Goal: Communication & Community: Participate in discussion

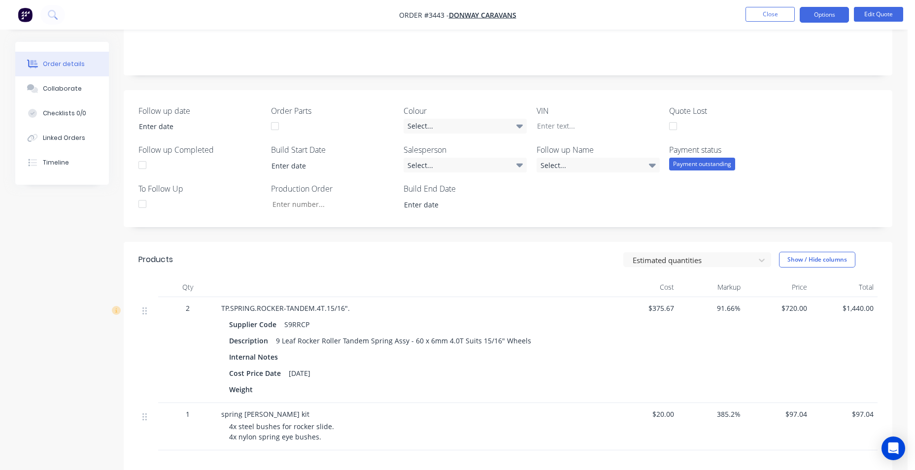
scroll to position [330, 0]
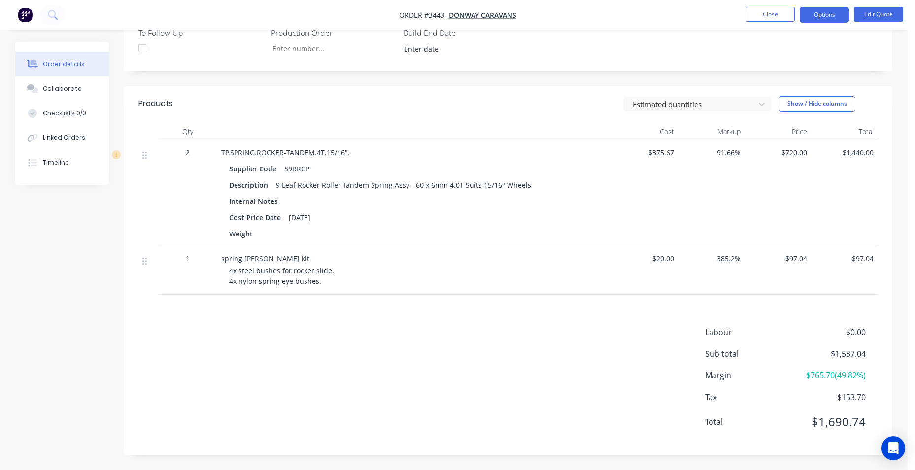
drag, startPoint x: 339, startPoint y: 276, endPoint x: 309, endPoint y: 273, distance: 30.3
click at [337, 276] on div "4x steel bushes for rocker slide. 4x nylon spring eye bushes." at bounding box center [418, 276] width 378 height 21
click at [318, 275] on span "4x steel bushes for rocker slide. 4x nylon spring eye bushes." at bounding box center [281, 276] width 105 height 20
click at [319, 276] on div "4x steel bushes for rocker slide. 4x nylon spring eye bushes." at bounding box center [418, 276] width 378 height 21
click at [320, 283] on div "4x steel bushes for rocker slide. 4x nylon spring eye bushes." at bounding box center [418, 276] width 378 height 21
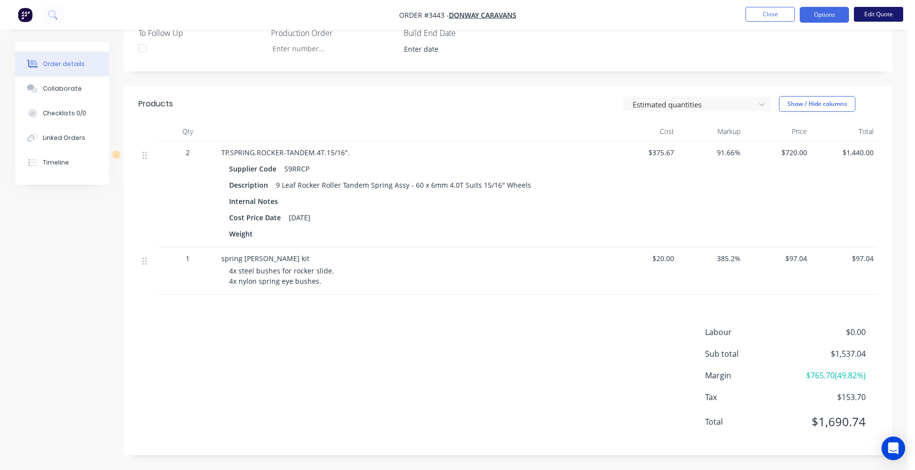
click at [895, 10] on button "Edit Quote" at bounding box center [878, 14] width 49 height 15
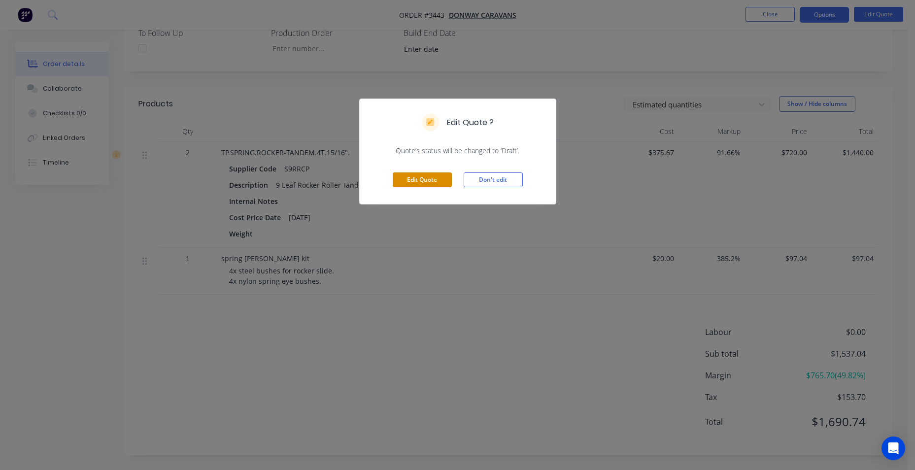
click at [435, 183] on button "Edit Quote" at bounding box center [422, 179] width 59 height 15
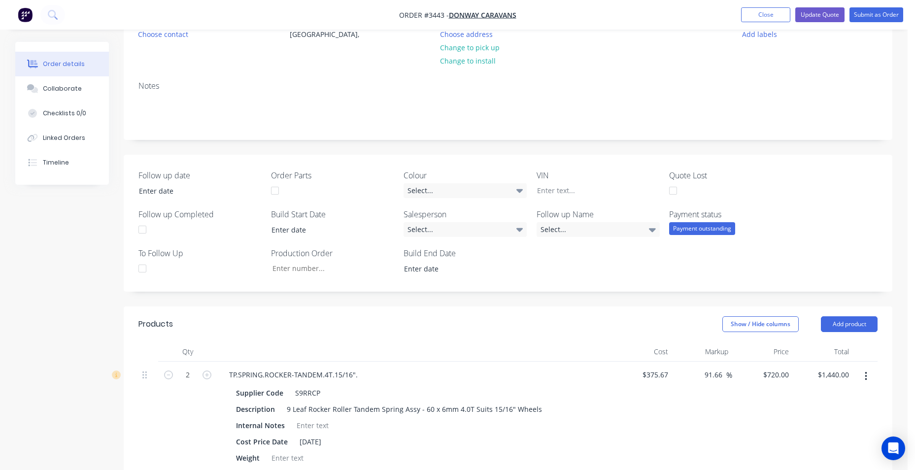
scroll to position [345, 0]
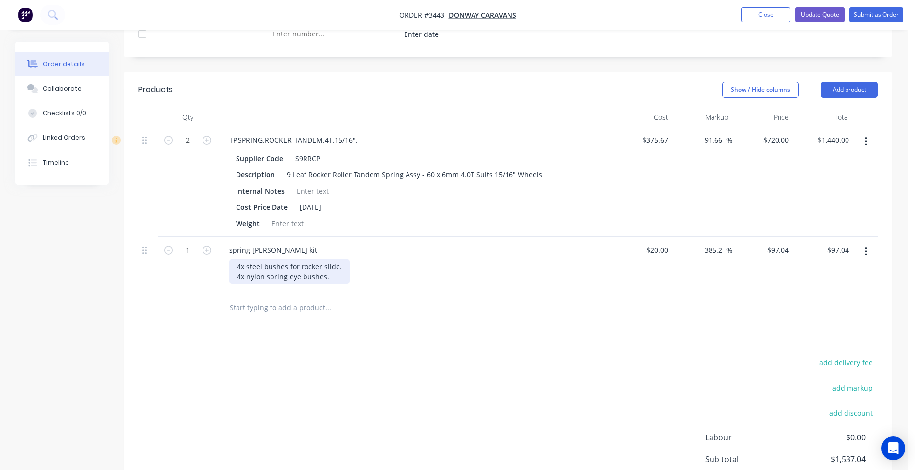
click at [330, 280] on div "4x steel bushes for rocker slide. 4x nylon spring eye bushes." at bounding box center [289, 271] width 121 height 25
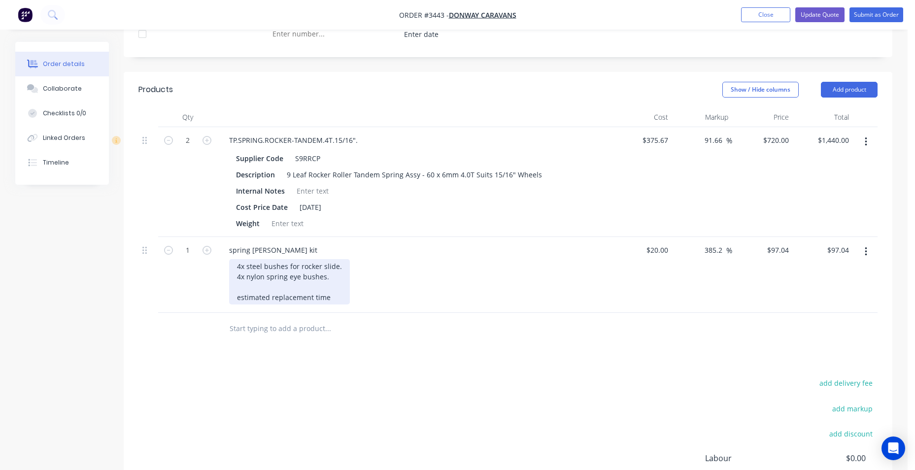
click at [329, 290] on div "4x steel bushes for rocker slide. 4x nylon spring eye bushes. estimated replace…" at bounding box center [289, 281] width 121 height 45
click at [331, 295] on div "4x steel bushes for rocker slide. 4x nylon spring eye bushes. estimated replace…" at bounding box center [289, 281] width 121 height 45
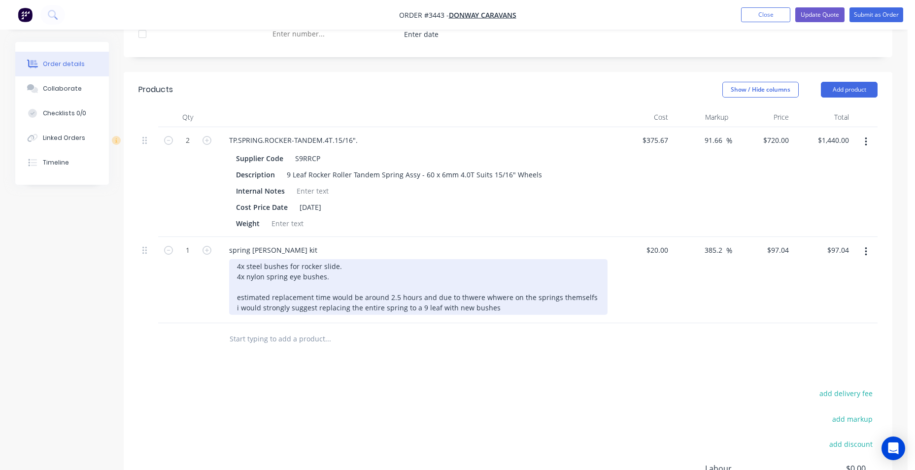
click at [489, 306] on div "4x steel bushes for rocker slide. 4x nylon spring eye bushes. estimated replace…" at bounding box center [418, 287] width 378 height 56
drag, startPoint x: 519, startPoint y: 306, endPoint x: 291, endPoint y: 305, distance: 227.7
click at [221, 302] on div "spring bush kit 4x steel bushes for rocker slide. 4x nylon spring eye bushes. e…" at bounding box center [414, 280] width 394 height 86
copy div "estimated replacement time would be around 2.5 hours and due to thwere whwere o…"
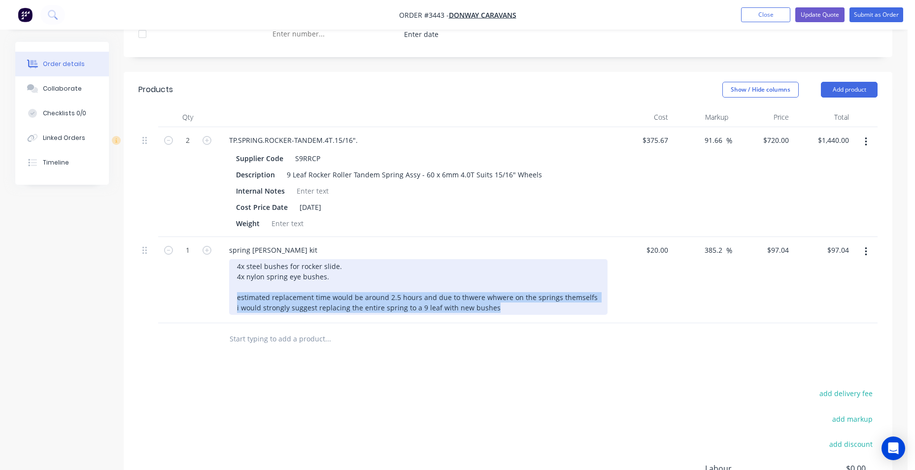
drag, startPoint x: 334, startPoint y: 303, endPoint x: 229, endPoint y: 301, distance: 105.0
click at [229, 301] on div "spring bush kit 4x steel bushes for rocker slide. 4x nylon spring eye bushes. e…" at bounding box center [414, 280] width 394 height 86
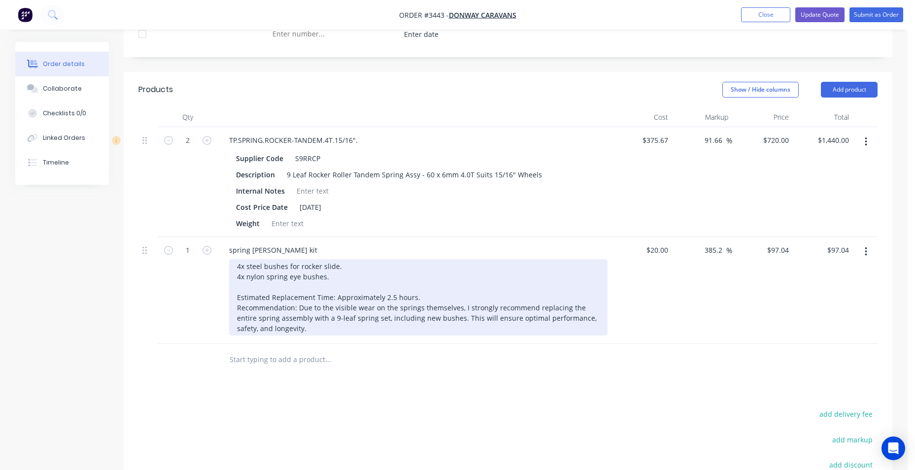
click at [557, 281] on div "4x steel bushes for rocker slide. 4x nylon spring eye bushes. Estimated Replace…" at bounding box center [418, 297] width 378 height 76
click at [333, 295] on div "4x steel bushes for rocker slide. 4x nylon spring eye bushes. Estimated Replace…" at bounding box center [418, 297] width 378 height 76
click at [331, 296] on div "4x steel bushes for rocker slide. 4x nylon spring eye bushes. Estimated Replace…" at bounding box center [418, 297] width 378 height 76
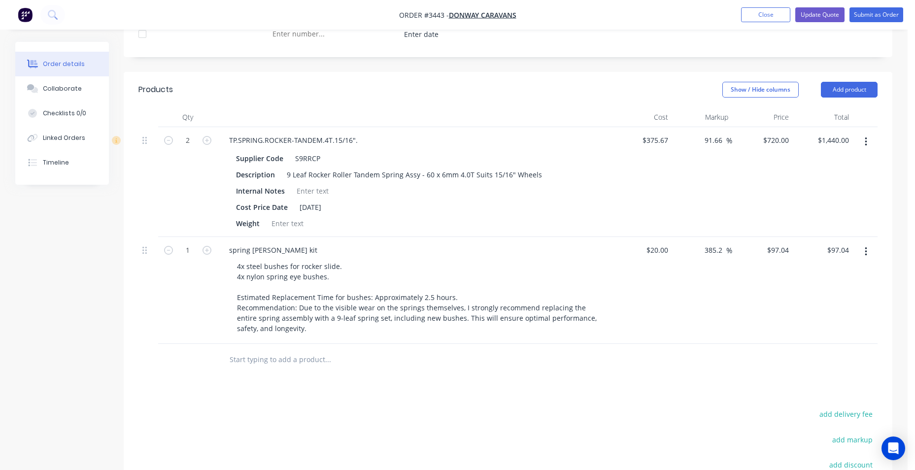
click at [641, 377] on div "Products Show / Hide columns Add product Qty Cost Markup Price Total 2 TP.SPRIN…" at bounding box center [508, 342] width 769 height 541
click at [824, 9] on button "Update Quote" at bounding box center [819, 14] width 49 height 15
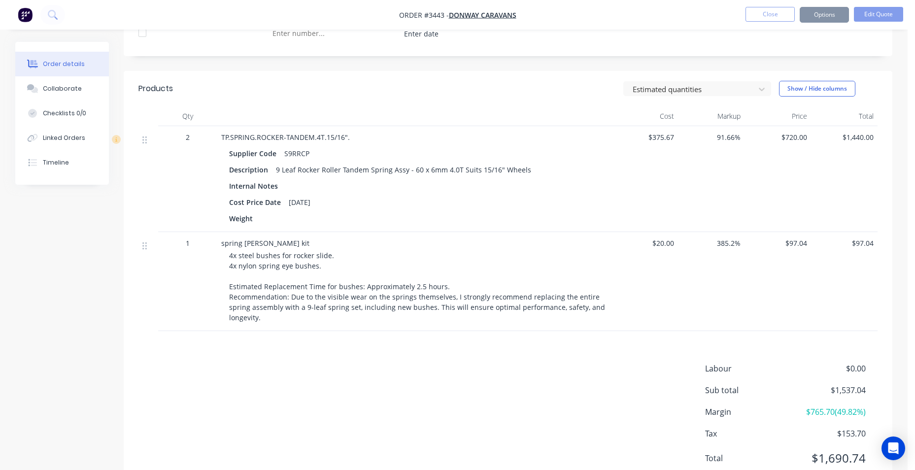
scroll to position [0, 0]
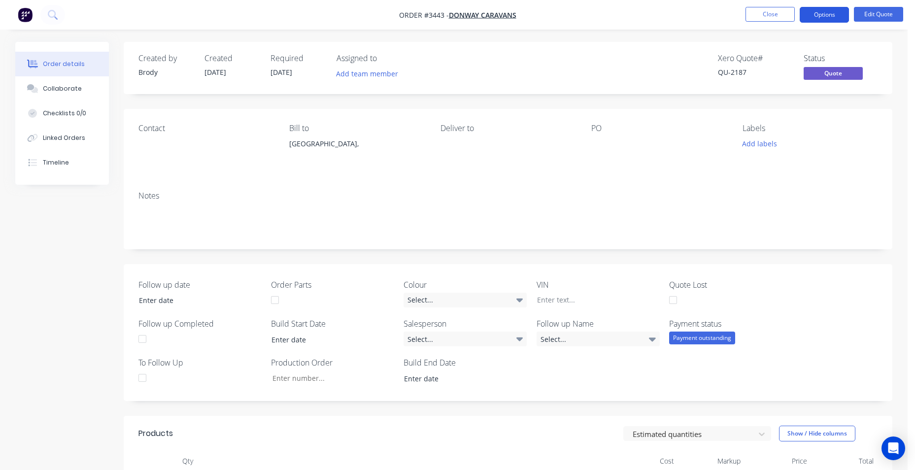
drag, startPoint x: 840, startPoint y: 14, endPoint x: 843, endPoint y: 24, distance: 10.3
click at [840, 14] on button "Options" at bounding box center [824, 15] width 49 height 16
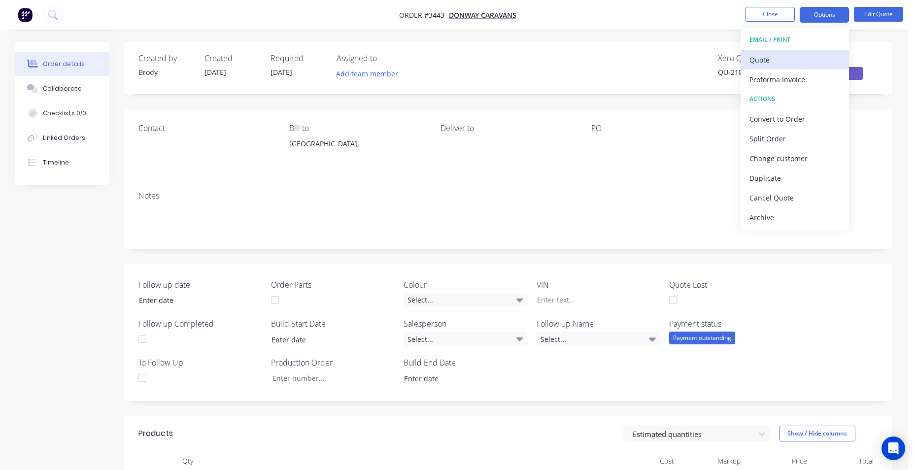
click at [816, 66] on div "Quote" at bounding box center [795, 60] width 91 height 14
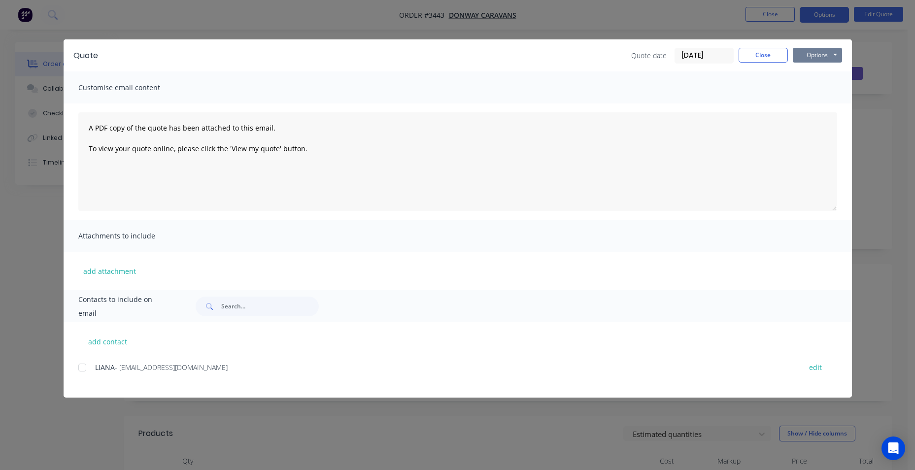
click at [821, 58] on button "Options" at bounding box center [817, 55] width 49 height 15
click at [81, 367] on div at bounding box center [82, 368] width 20 height 20
click at [809, 56] on button "Options" at bounding box center [817, 55] width 49 height 15
click at [821, 104] on button "Email" at bounding box center [824, 105] width 63 height 16
click at [776, 59] on button "Close" at bounding box center [763, 55] width 49 height 15
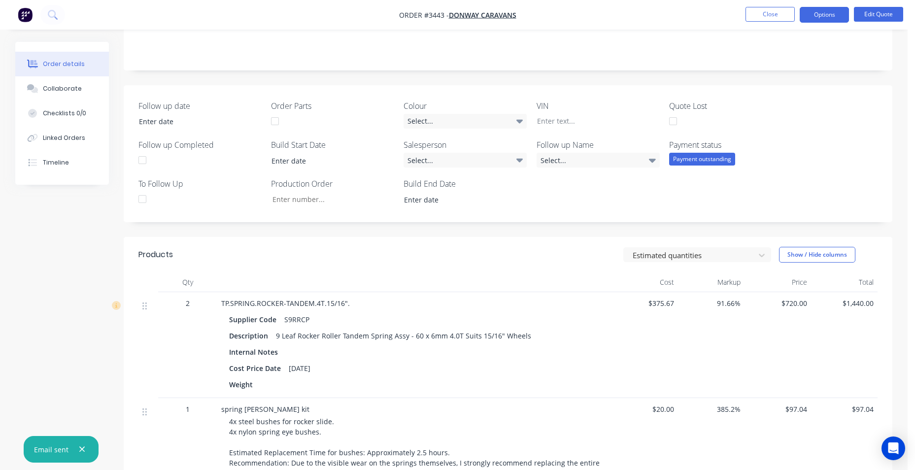
scroll to position [296, 0]
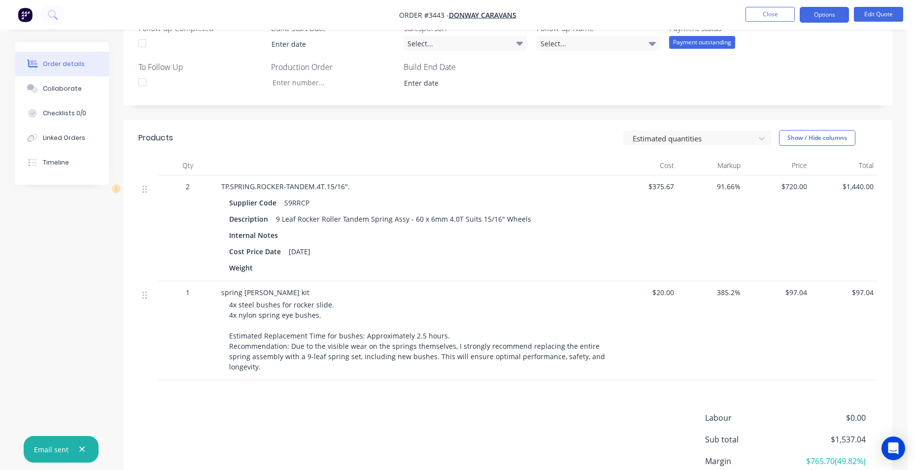
click at [272, 412] on div "Labour $0.00 Sub total $1,537.04 Margin $765.70 ( 49.82 %) Tax $153.70 Total $1…" at bounding box center [507, 469] width 739 height 114
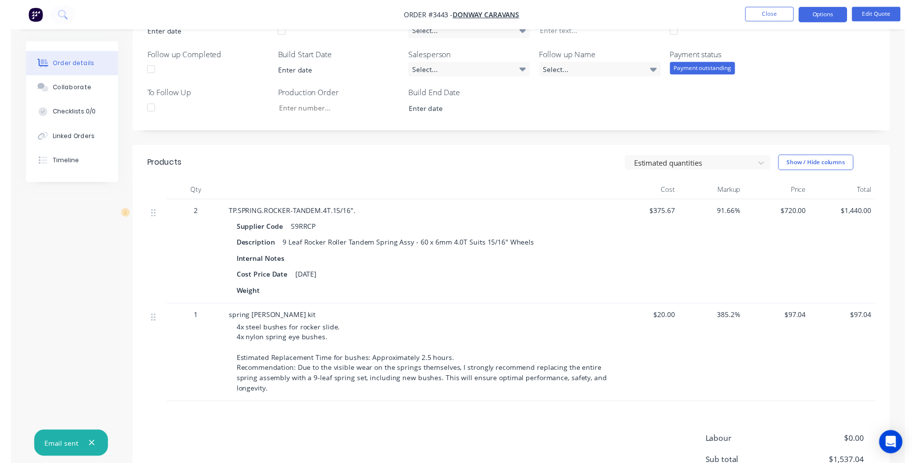
scroll to position [0, 0]
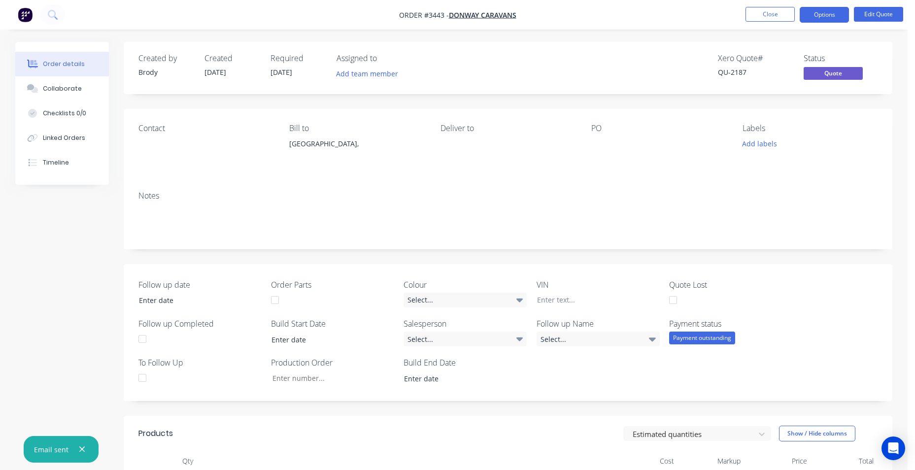
click at [29, 18] on img "button" at bounding box center [25, 14] width 15 height 15
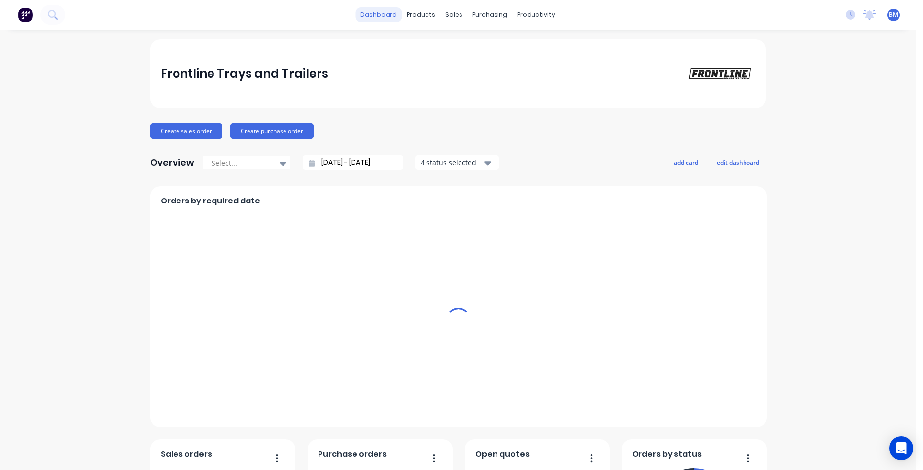
click at [372, 20] on link "dashboard" at bounding box center [378, 14] width 46 height 15
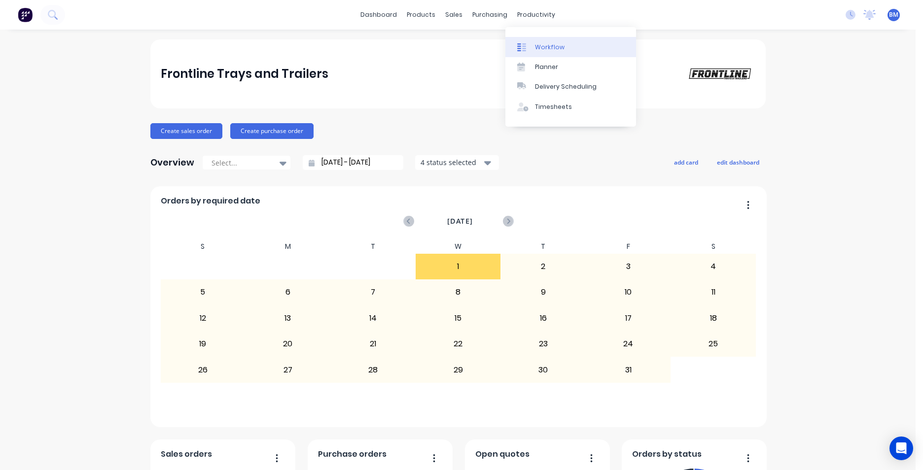
click at [526, 45] on div at bounding box center [524, 47] width 15 height 9
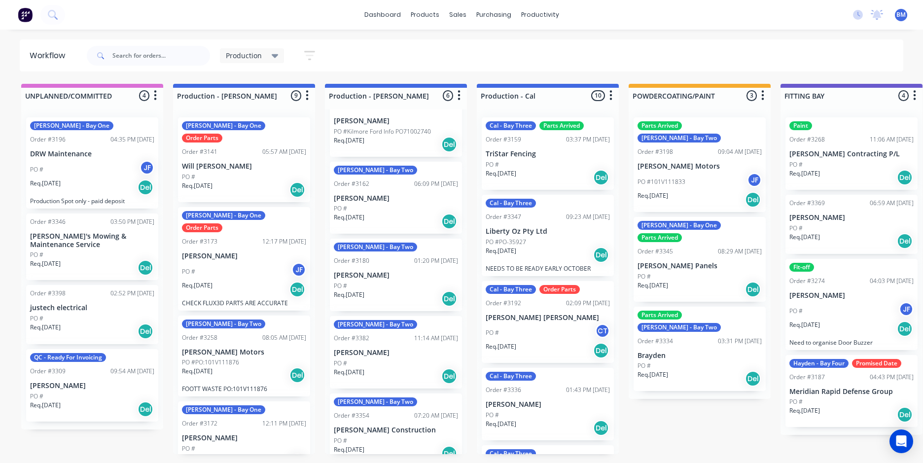
click at [700, 57] on div "Production Save new view None edit Production (Default) edit Production View ed…" at bounding box center [494, 56] width 819 height 30
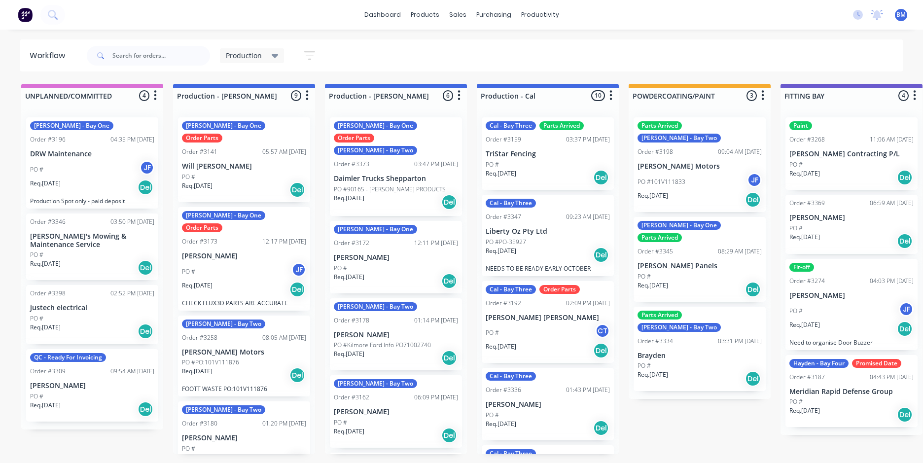
click at [391, 264] on div "PO #" at bounding box center [396, 268] width 124 height 9
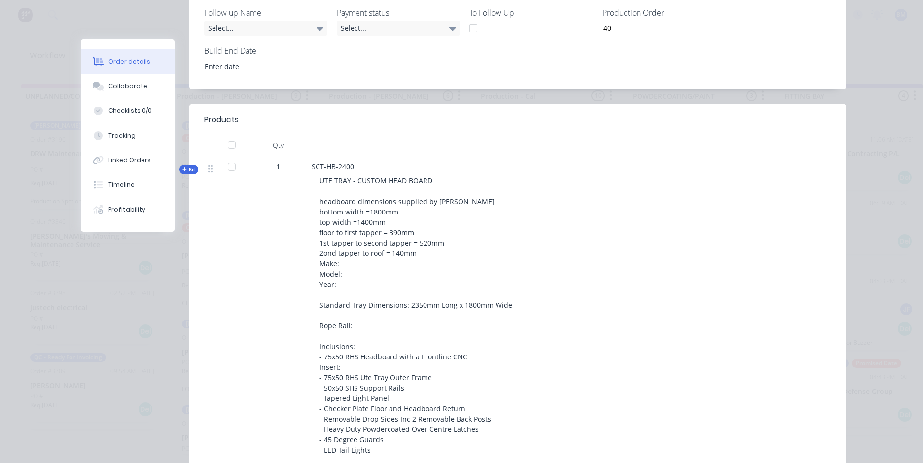
scroll to position [394, 0]
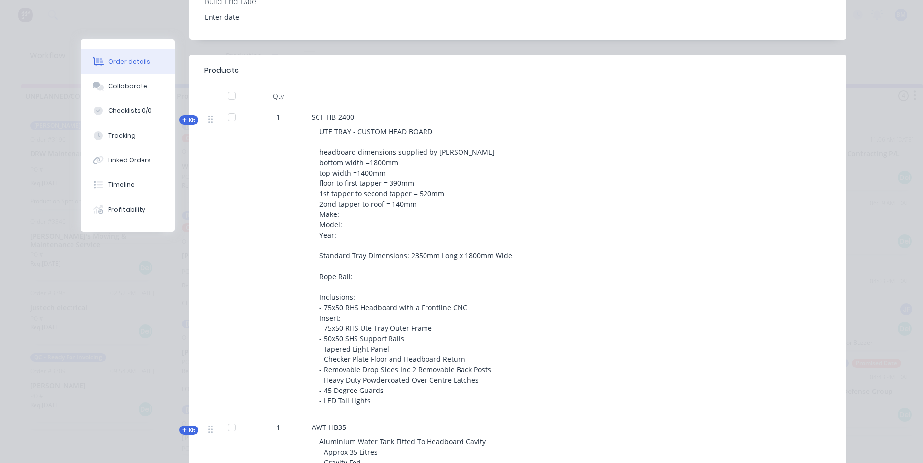
click at [353, 276] on div "UTE TRAY - CUSTOM HEAD BOARD headboard dimensions supplied by [PERSON_NAME] bot…" at bounding box center [504, 265] width 386 height 287
click at [342, 274] on span "UTE TRAY - CUSTOM HEAD BOARD headboard dimensions supplied by [PERSON_NAME] bot…" at bounding box center [415, 266] width 193 height 278
click at [347, 274] on span "UTE TRAY - CUSTOM HEAD BOARD headboard dimensions supplied by [PERSON_NAME] bot…" at bounding box center [415, 266] width 193 height 278
click at [353, 276] on div "UTE TRAY - CUSTOM HEAD BOARD headboard dimensions supplied by [PERSON_NAME] bot…" at bounding box center [504, 265] width 386 height 287
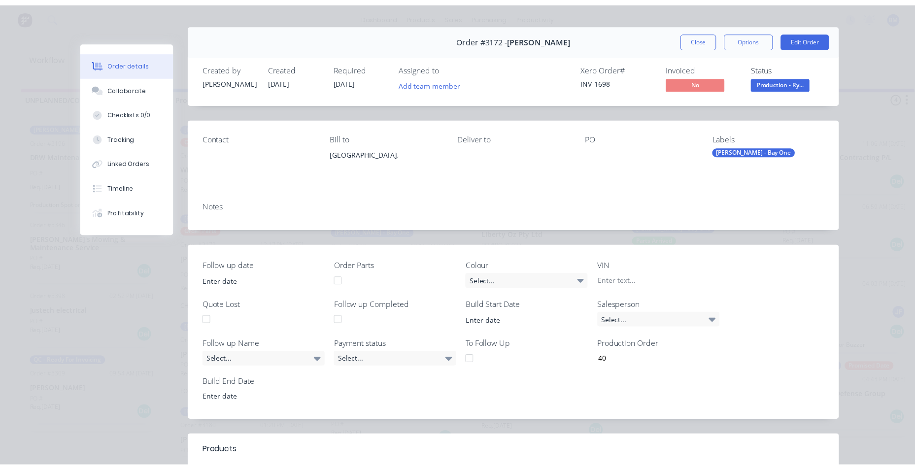
scroll to position [0, 0]
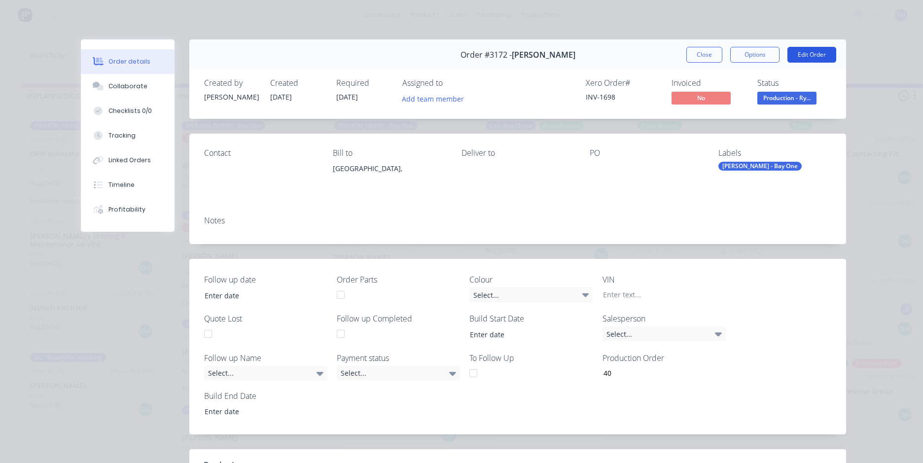
click at [824, 53] on button "Edit Order" at bounding box center [811, 55] width 49 height 16
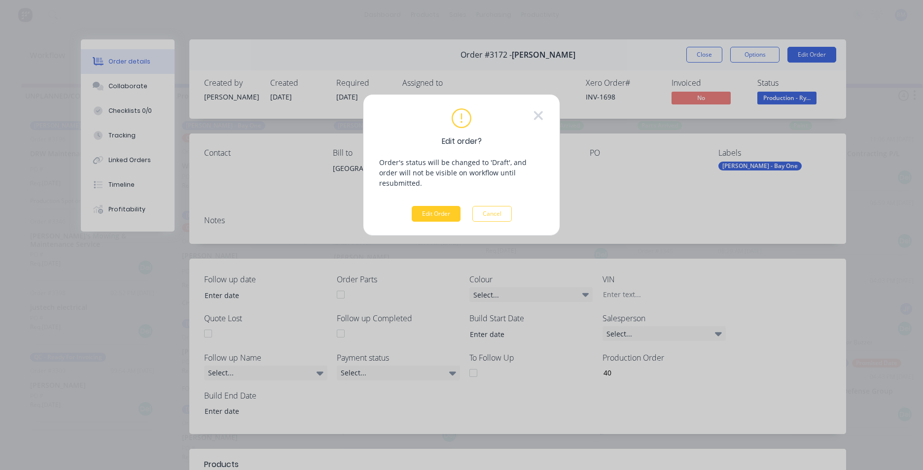
click at [438, 206] on button "Edit Order" at bounding box center [436, 214] width 49 height 16
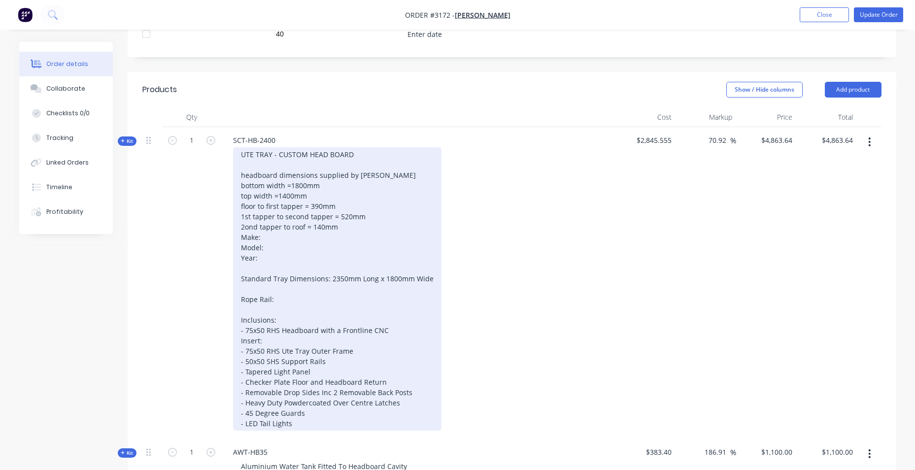
scroll to position [394, 0]
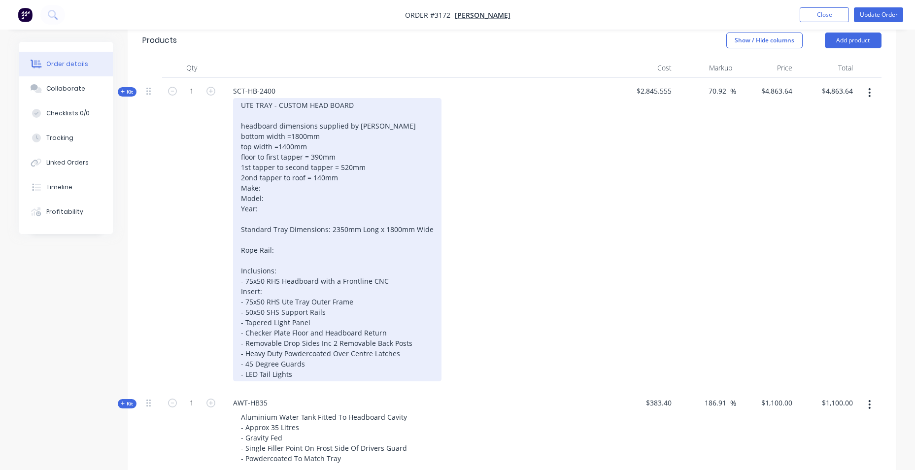
click at [291, 254] on div "UTE TRAY - CUSTOM HEAD BOARD headboard dimensions supplied by [PERSON_NAME] bot…" at bounding box center [337, 239] width 208 height 283
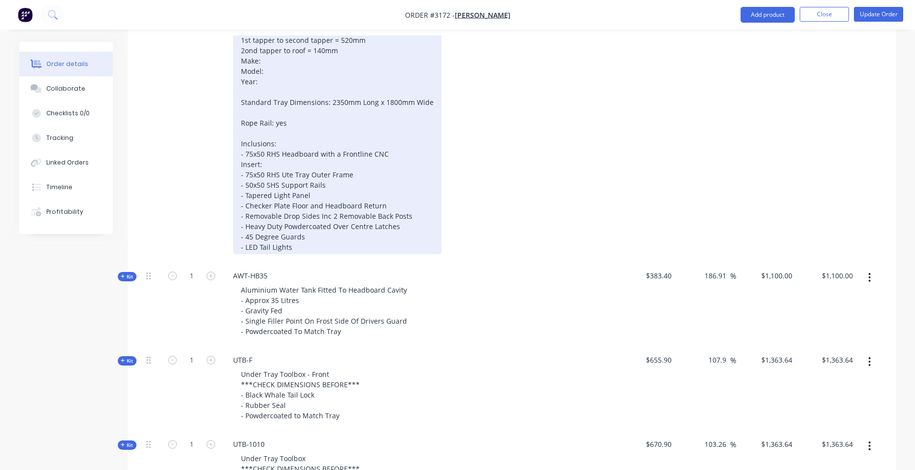
scroll to position [444, 0]
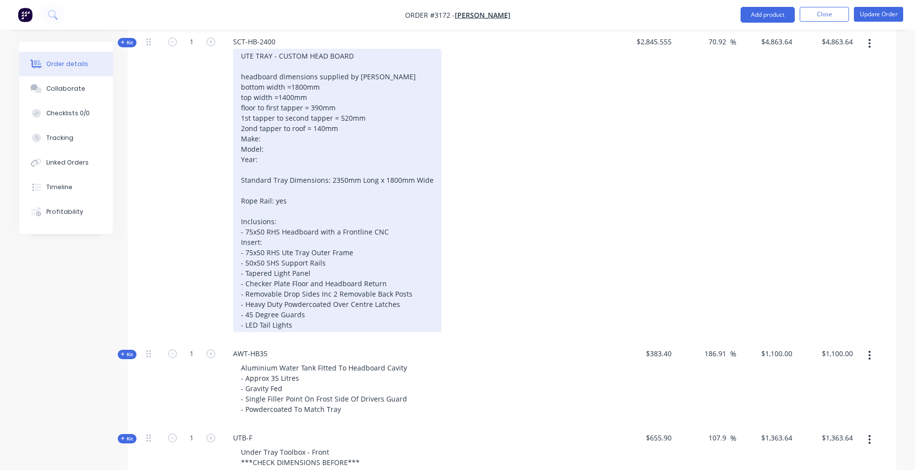
click at [249, 191] on div "UTE TRAY - CUSTOM HEAD BOARD headboard dimensions supplied by [PERSON_NAME] bot…" at bounding box center [337, 190] width 208 height 283
click at [239, 188] on div "UTE TRAY - CUSTOM HEAD BOARD headboard dimensions supplied by [PERSON_NAME] bot…" at bounding box center [337, 190] width 208 height 283
click at [343, 192] on div "UTE TRAY - CUSTOM HEAD BOARD headboard dimensions supplied by [PERSON_NAME] bot…" at bounding box center [337, 190] width 208 height 283
click at [418, 186] on div "UTE TRAY - CUSTOM HEAD BOARD headboard dimensions supplied by [PERSON_NAME] bot…" at bounding box center [337, 190] width 208 height 283
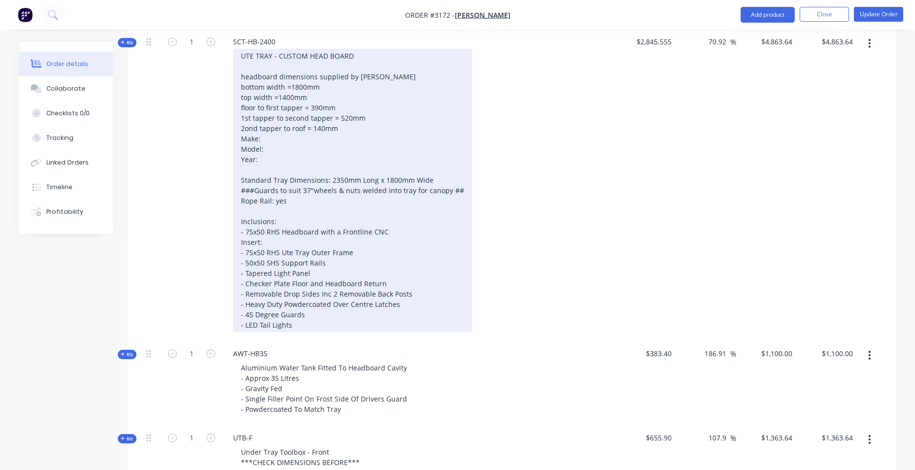
click at [440, 147] on div "UTE TRAY - CUSTOM HEAD BOARD headboard dimensions supplied by [PERSON_NAME] bot…" at bounding box center [352, 190] width 239 height 283
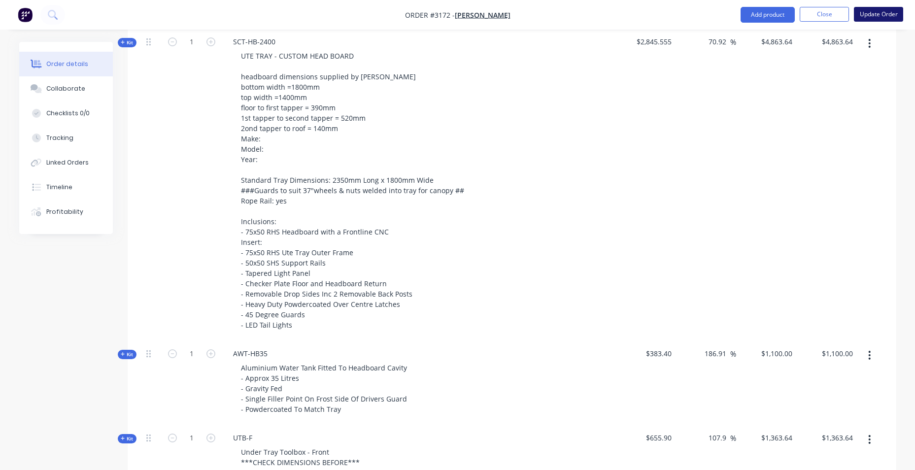
click at [874, 11] on button "Update Order" at bounding box center [878, 14] width 49 height 15
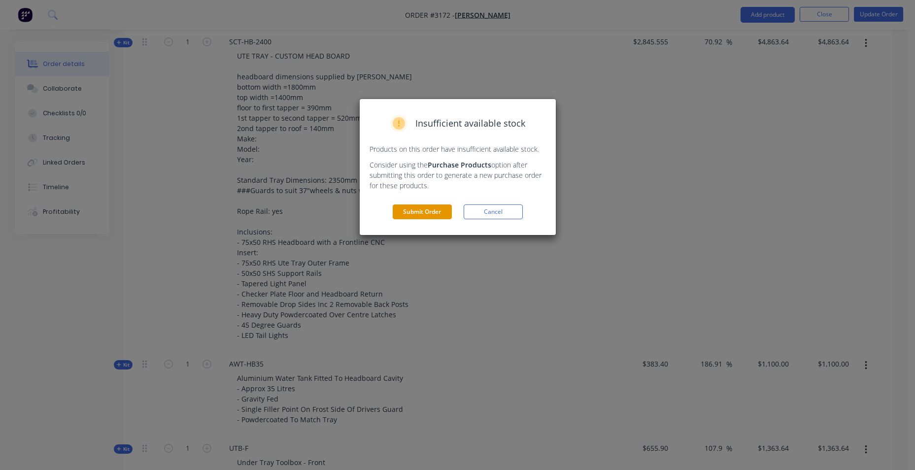
click at [424, 212] on button "Submit Order" at bounding box center [422, 212] width 59 height 15
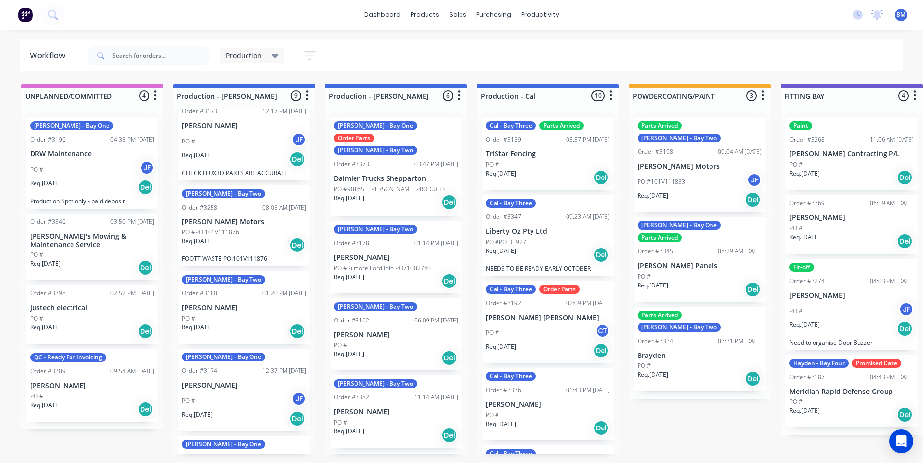
scroll to position [148, 0]
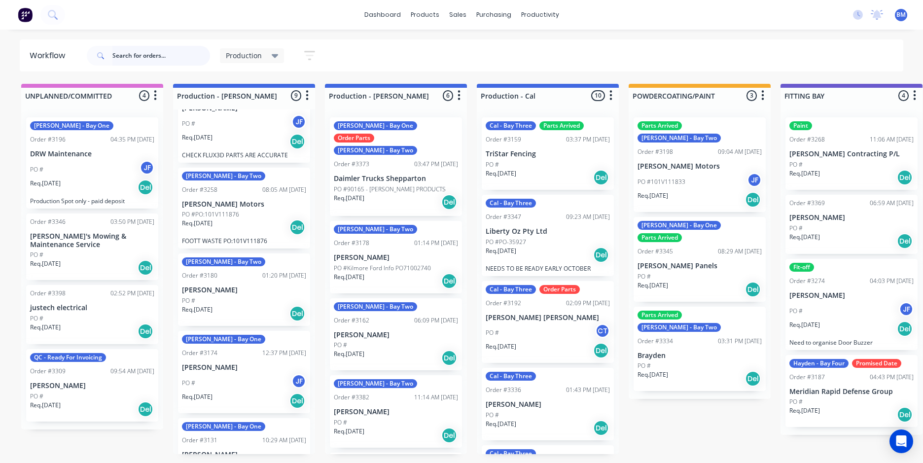
click at [143, 53] on input "text" at bounding box center [161, 56] width 98 height 20
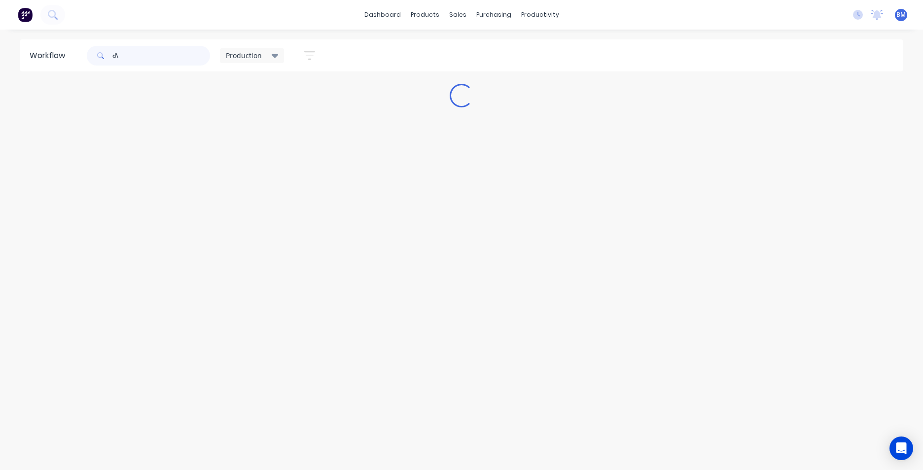
type input "d"
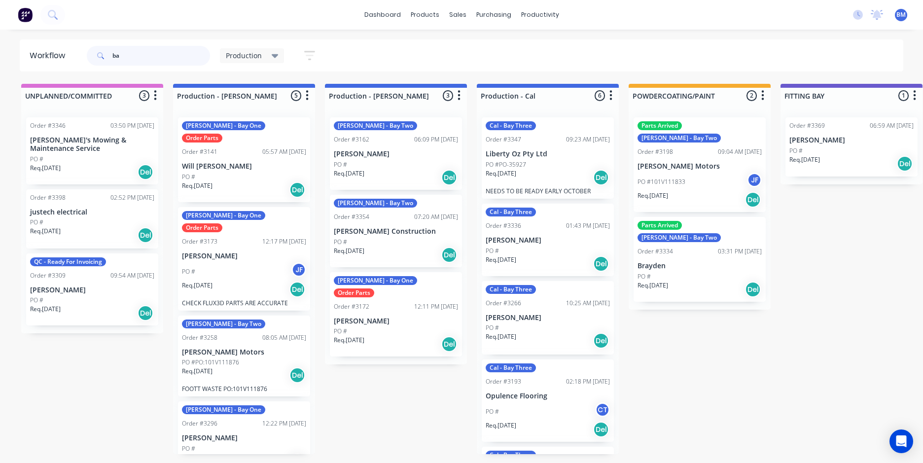
type input "bar"
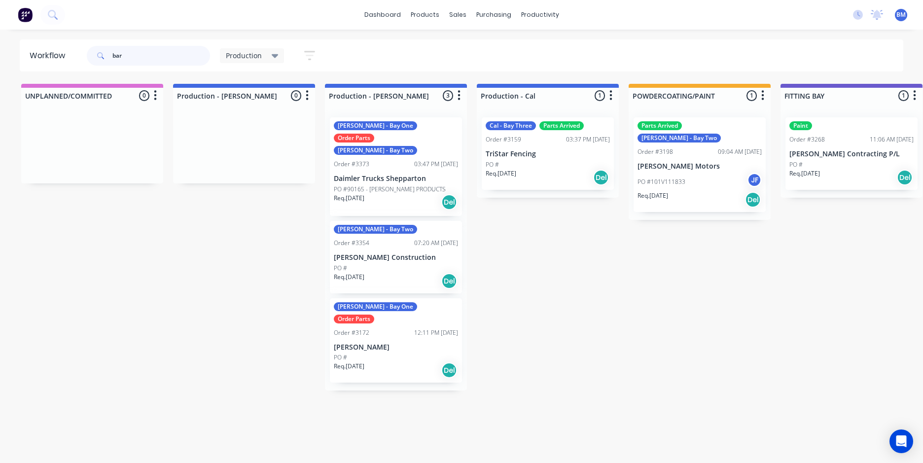
click at [91, 61] on div "bar" at bounding box center [148, 56] width 123 height 20
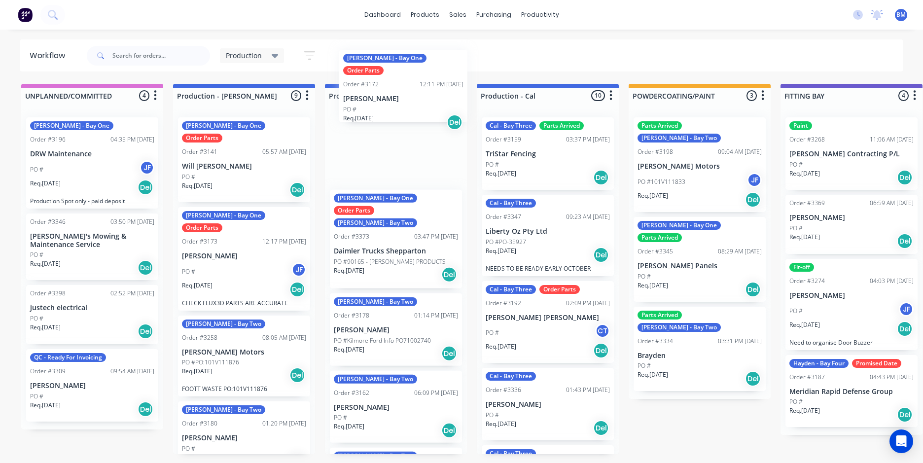
scroll to position [0, 0]
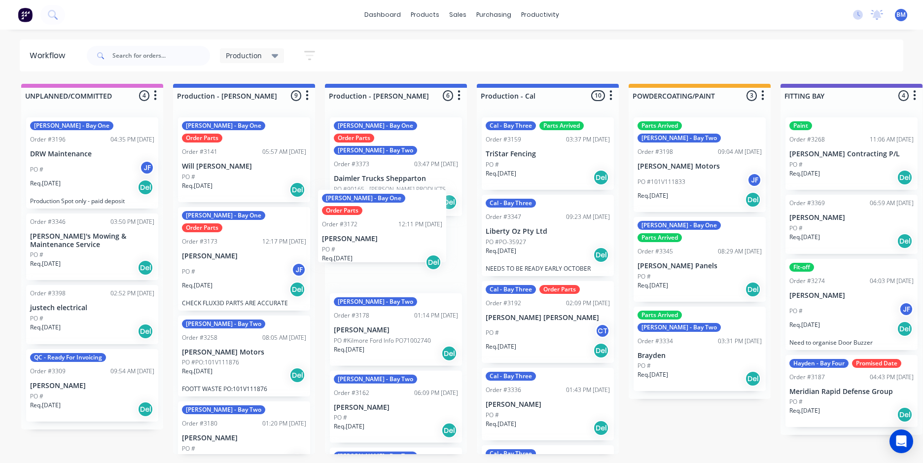
drag, startPoint x: 367, startPoint y: 441, endPoint x: 354, endPoint y: 241, distance: 199.5
click at [354, 242] on div "John - Bay One Order Parts Ryan - Bay Two Order #3373 03:47 PM 10/09/25 Daimler…" at bounding box center [396, 281] width 142 height 344
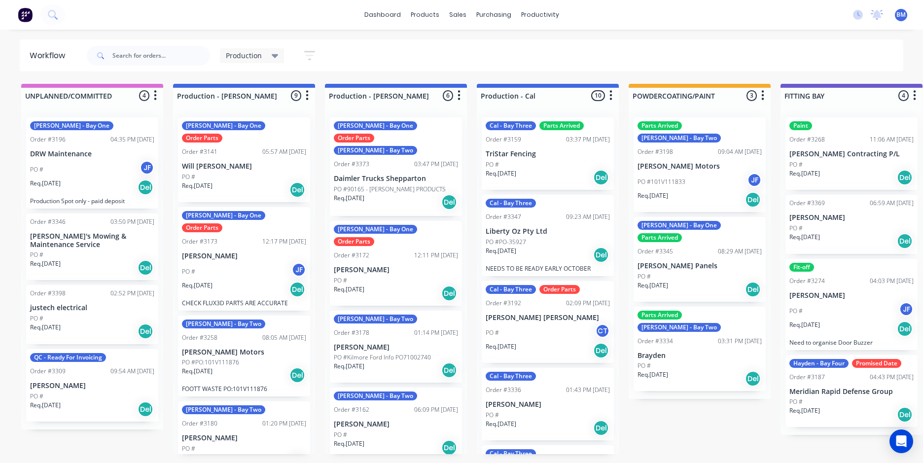
click at [310, 40] on header "Workflow Production Save new view None edit Production (Default) edit Productio…" at bounding box center [462, 55] width 884 height 32
click at [878, 16] on icon at bounding box center [876, 14] width 9 height 8
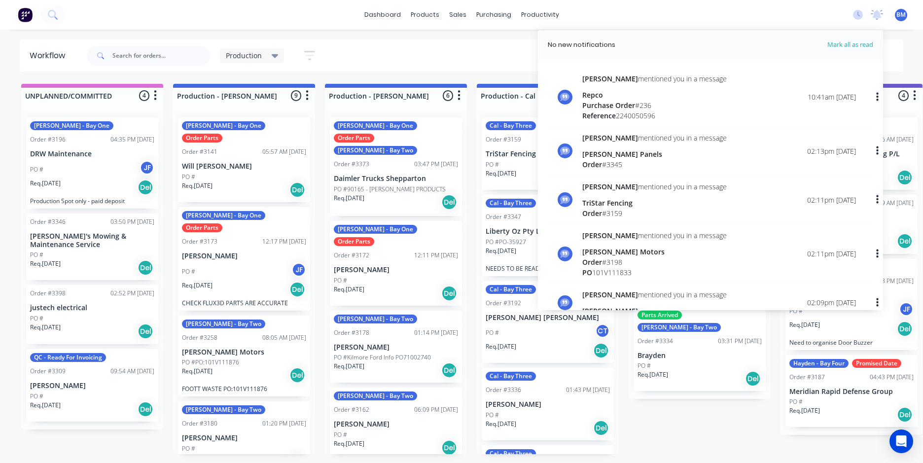
click at [793, 38] on header "No new notifications Mark all as read" at bounding box center [710, 45] width 345 height 30
click at [378, 276] on div "PO #" at bounding box center [396, 280] width 124 height 9
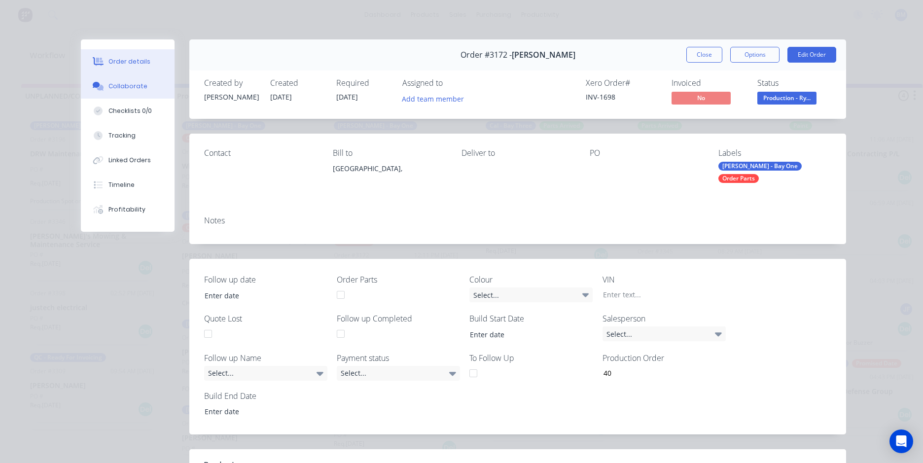
click at [139, 88] on div "Collaborate" at bounding box center [127, 86] width 39 height 9
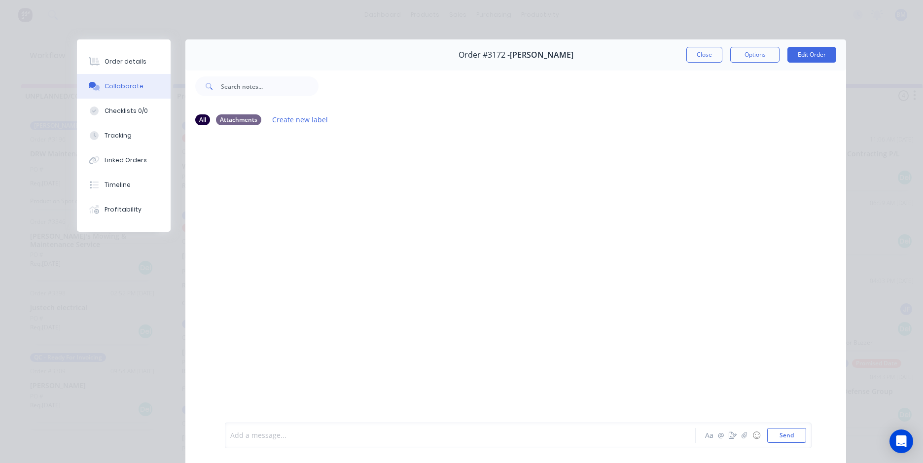
click at [303, 433] on div at bounding box center [446, 435] width 431 height 10
drag, startPoint x: 256, startPoint y: 427, endPoint x: 297, endPoint y: 439, distance: 42.7
click at [297, 439] on div "@Tania this job has been bought fawd and will require parts to be orded and in …" at bounding box center [446, 432] width 431 height 21
drag, startPoint x: 271, startPoint y: 443, endPoint x: 481, endPoint y: 447, distance: 209.5
click at [535, 451] on div "@Tania this job has been bought fawd and will require parts to be orded and in …" at bounding box center [515, 432] width 660 height 61
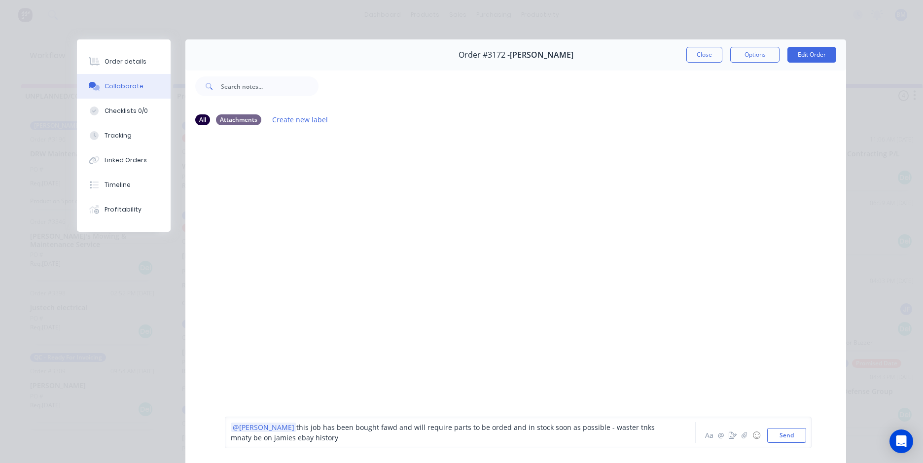
drag, startPoint x: 255, startPoint y: 424, endPoint x: 290, endPoint y: 437, distance: 37.4
click at [290, 437] on span "this job has been bought fawd and will require parts to be orded and in stock s…" at bounding box center [444, 432] width 426 height 20
copy span "this job has been bought fawd and will require parts to be orded and in stock s…"
drag, startPoint x: 340, startPoint y: 430, endPoint x: 326, endPoint y: 432, distance: 14.0
click at [339, 430] on span "this job has been bought fawd and will require parts to be orded and in stock s…" at bounding box center [444, 432] width 426 height 20
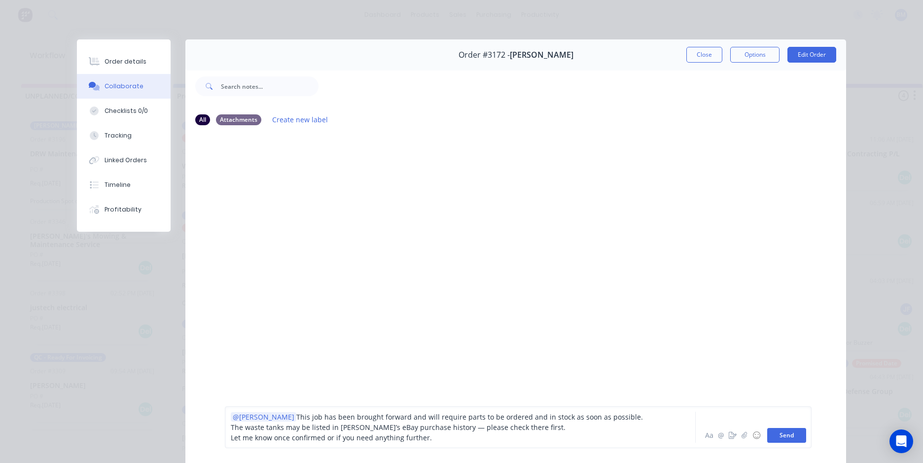
click at [791, 437] on button "Send" at bounding box center [786, 435] width 39 height 15
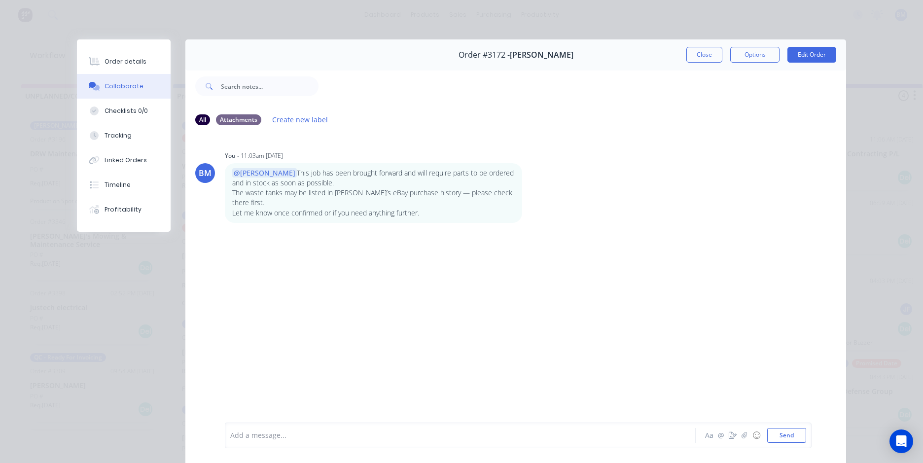
drag, startPoint x: 705, startPoint y: 51, endPoint x: 708, endPoint y: 57, distance: 6.8
click at [706, 52] on button "Close" at bounding box center [704, 55] width 36 height 16
